Goal: Task Accomplishment & Management: Use online tool/utility

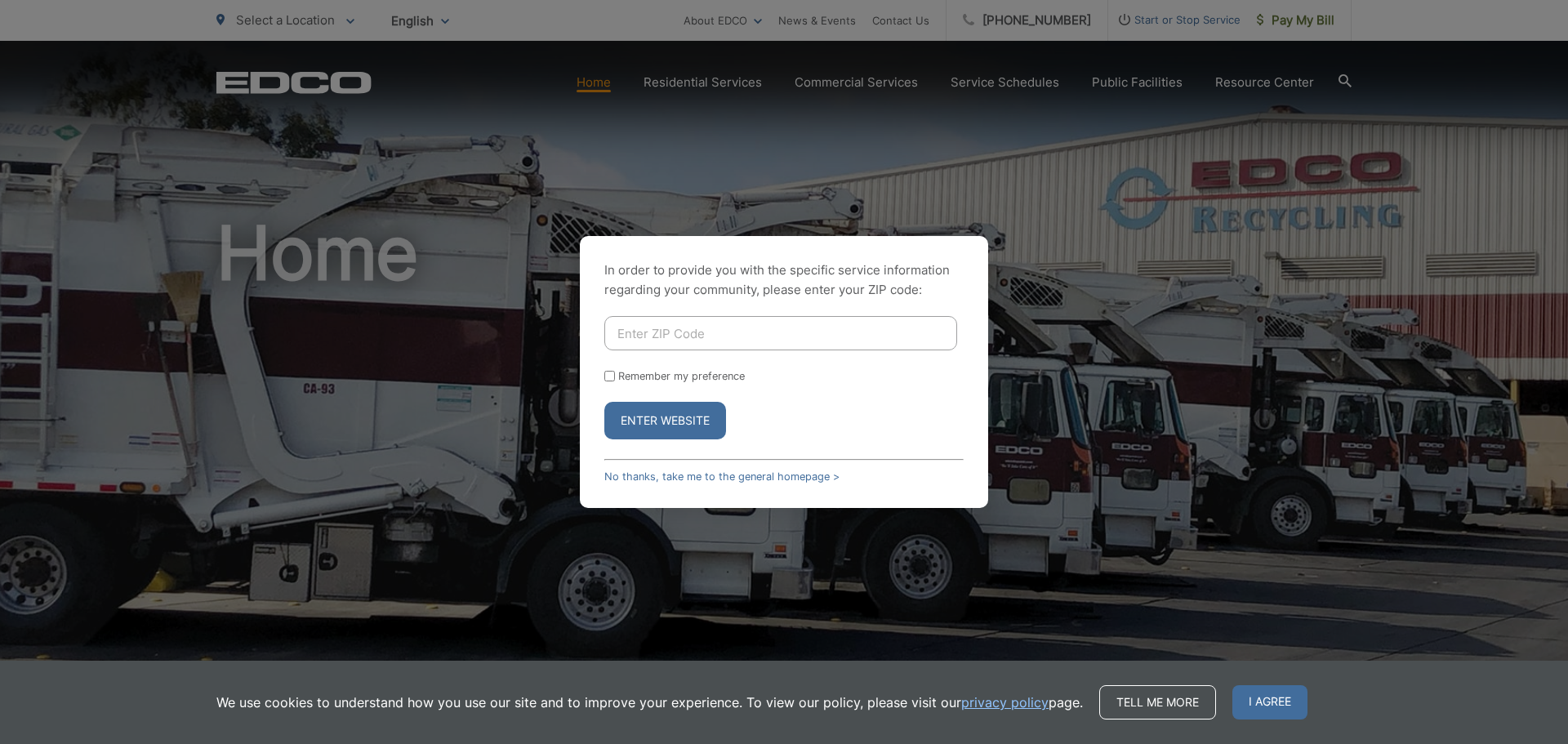
click at [827, 344] on input "Enter ZIP Code" at bounding box center [781, 333] width 353 height 35
type input "92105"
click at [654, 414] on button "Enter Website" at bounding box center [665, 421] width 122 height 37
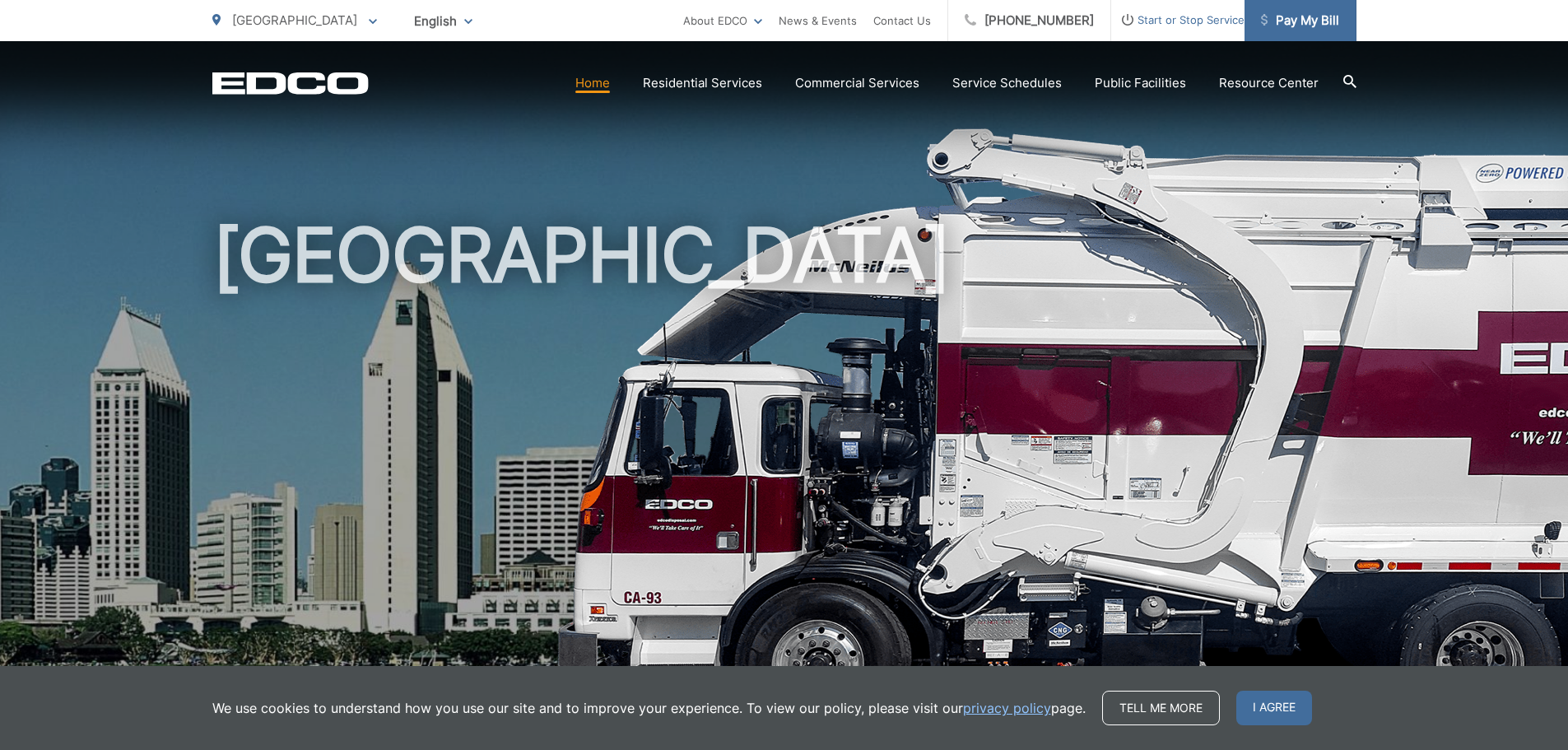
click at [1327, 19] on span "Pay My Bill" at bounding box center [1301, 20] width 78 height 20
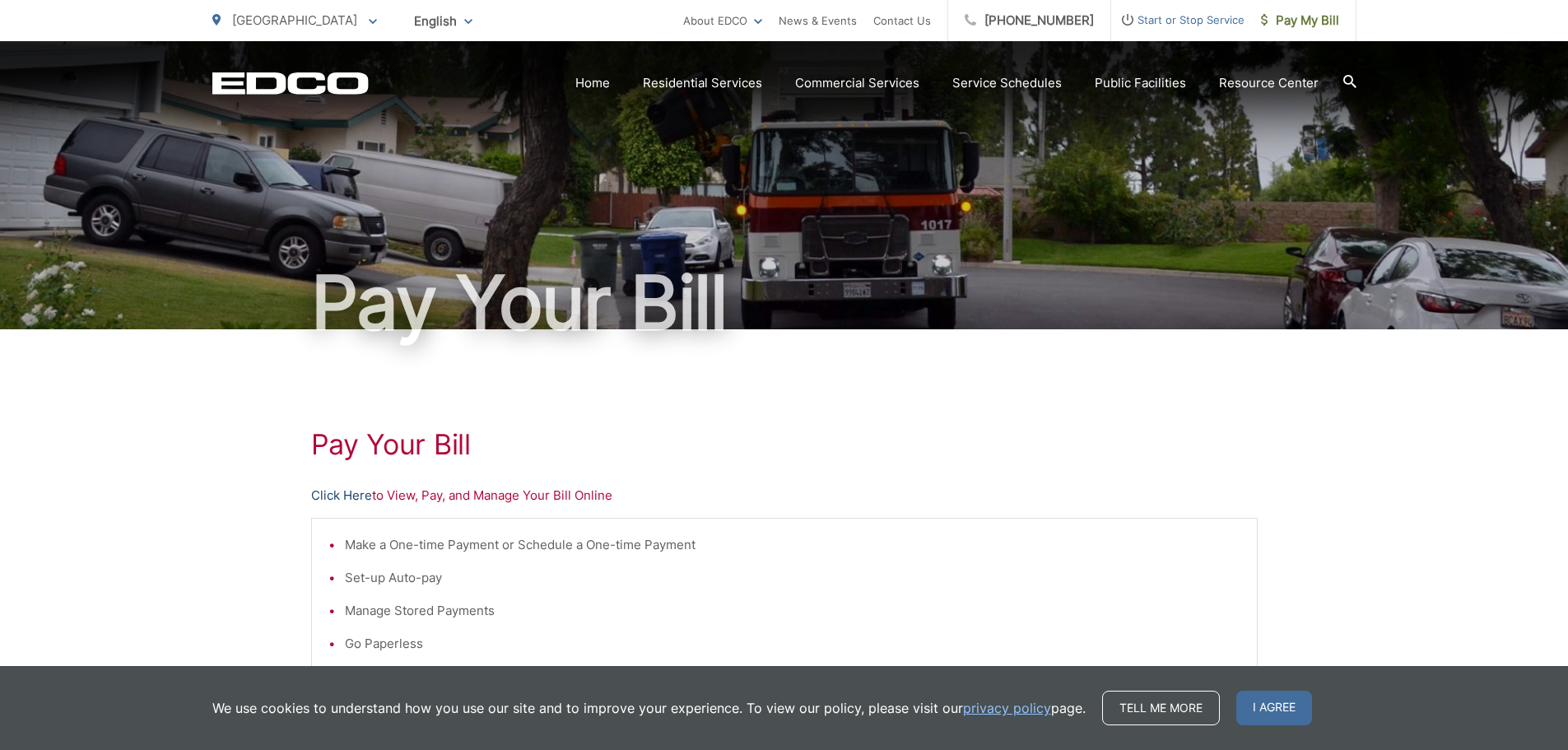
click at [357, 497] on link "Click Here" at bounding box center [342, 495] width 61 height 20
